Goal: Task Accomplishment & Management: Manage account settings

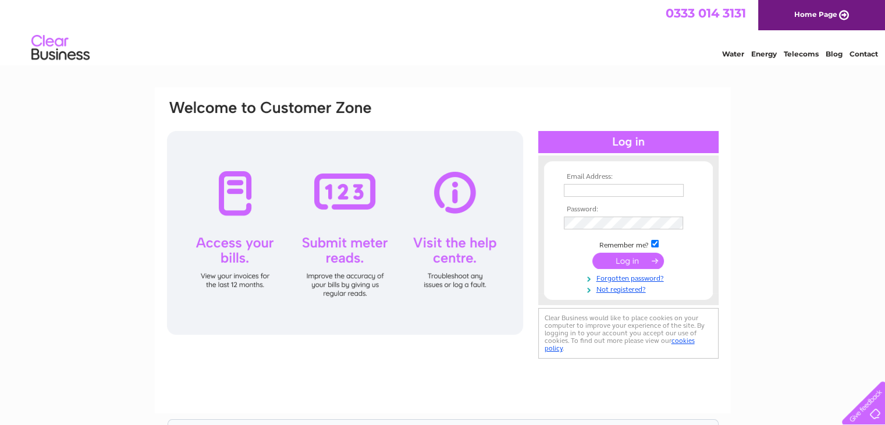
type input "info@getitfittedonline.com"
click at [615, 260] on input "submit" at bounding box center [628, 261] width 72 height 16
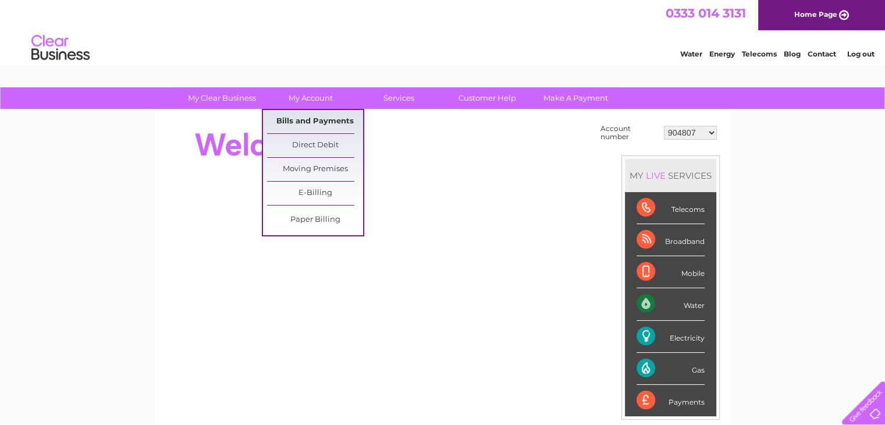
click at [314, 119] on link "Bills and Payments" at bounding box center [315, 121] width 96 height 23
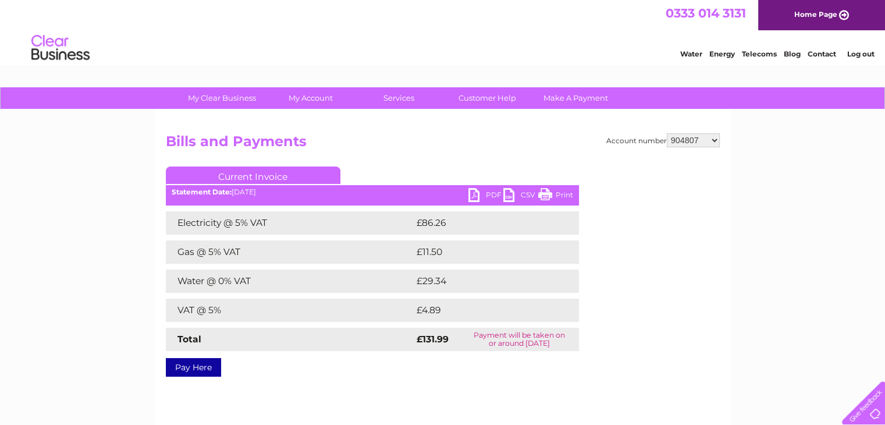
click at [470, 198] on link "PDF" at bounding box center [486, 196] width 35 height 17
